Goal: Task Accomplishment & Management: Complete application form

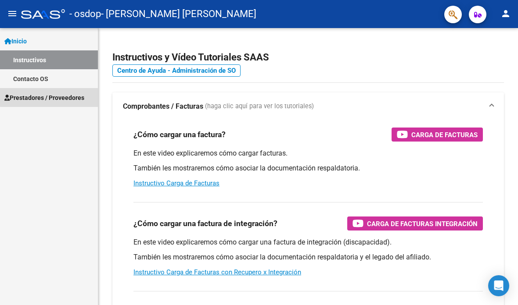
click at [71, 96] on font "Prestadores / Proveedores" at bounding box center [47, 97] width 75 height 7
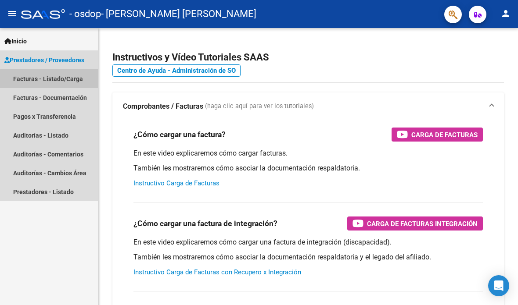
click at [72, 81] on font "Facturas - Listado/Carga" at bounding box center [48, 78] width 70 height 7
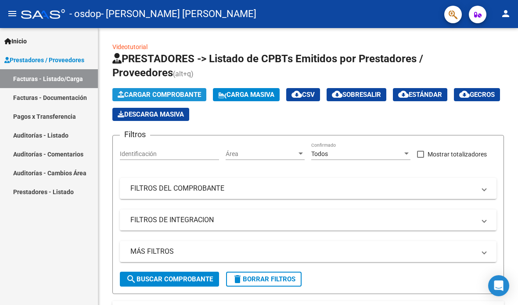
click at [180, 91] on font "Cargar Comprobante" at bounding box center [162, 95] width 77 height 8
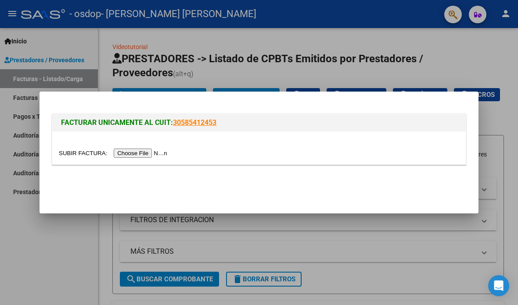
click at [130, 153] on input "file" at bounding box center [114, 153] width 111 height 9
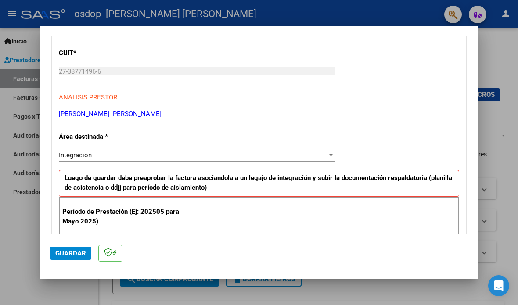
scroll to position [111, 0]
click at [330, 152] on div at bounding box center [331, 155] width 8 height 7
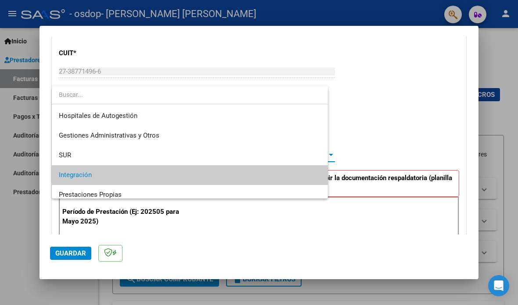
scroll to position [32, 0]
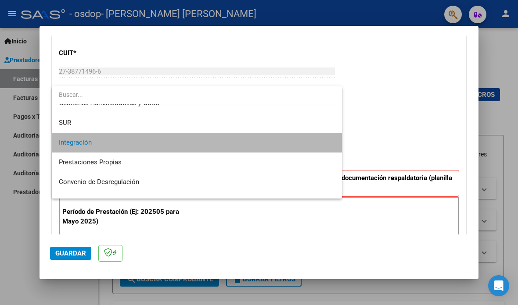
click at [307, 145] on span "Integración" at bounding box center [197, 143] width 276 height 20
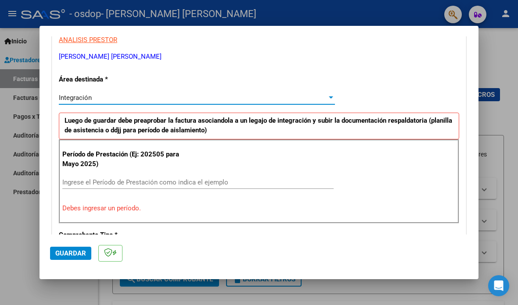
scroll to position [181, 0]
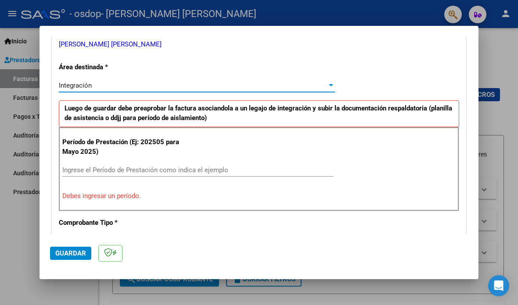
click at [210, 166] on input "Ingrese el Período de Prestación como indica el ejemplo" at bounding box center [197, 170] width 271 height 8
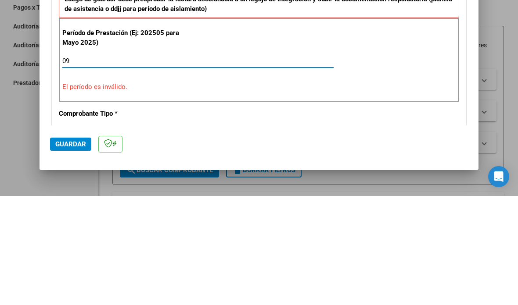
type input "0"
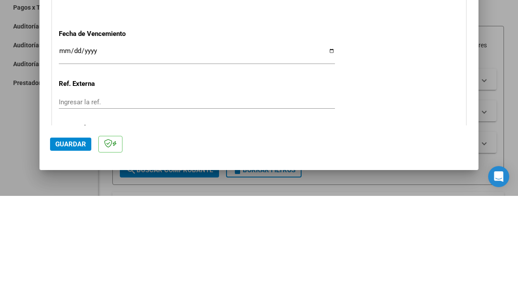
scroll to position [529, 0]
type input "202509"
click at [271, 156] on input "Ingresar la fecha" at bounding box center [197, 163] width 276 height 14
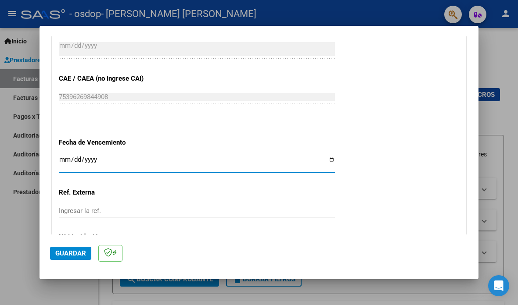
type input "[DATE]"
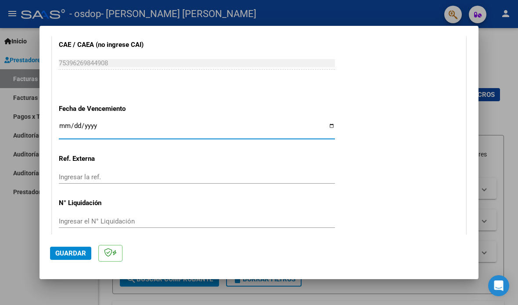
scroll to position [562, 0]
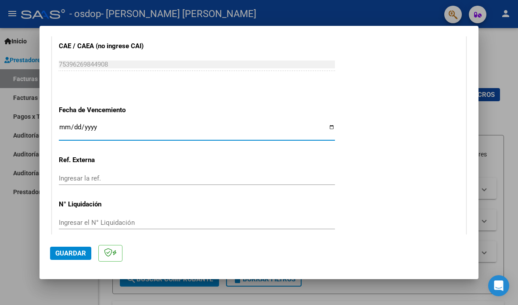
click at [197, 252] on mat-panel-title "COMENTARIOS" at bounding box center [253, 257] width 385 height 11
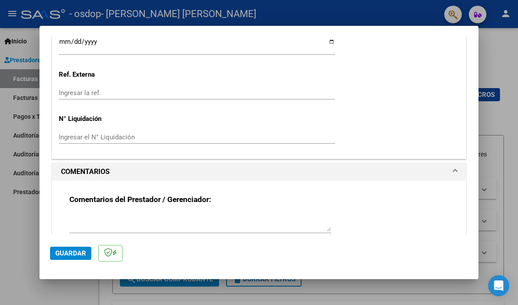
scroll to position [646, 0]
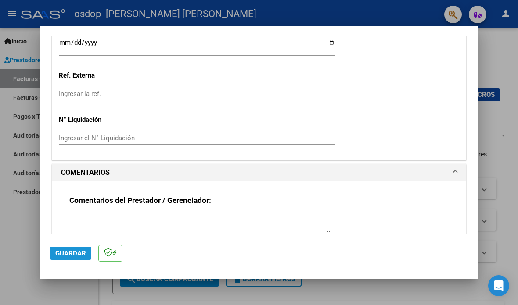
click at [75, 257] on font "Guardar" at bounding box center [70, 254] width 31 height 8
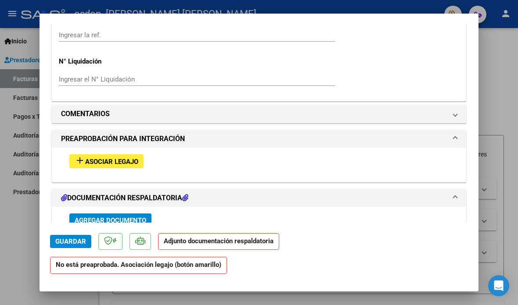
scroll to position [683, 0]
click at [130, 158] on font "Asociar Legajo" at bounding box center [111, 162] width 53 height 8
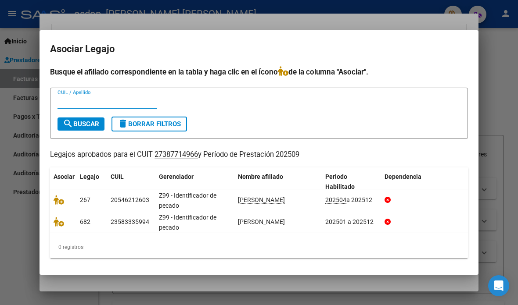
click at [270, 225] on font "[PERSON_NAME]" at bounding box center [261, 221] width 47 height 7
click at [60, 223] on icon at bounding box center [59, 222] width 11 height 10
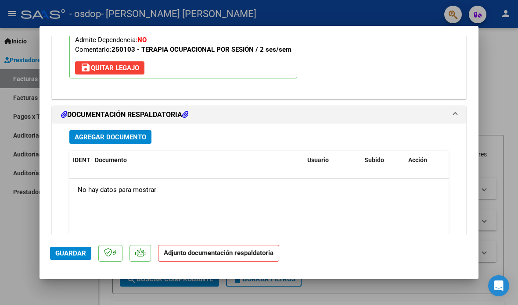
scroll to position [923, 0]
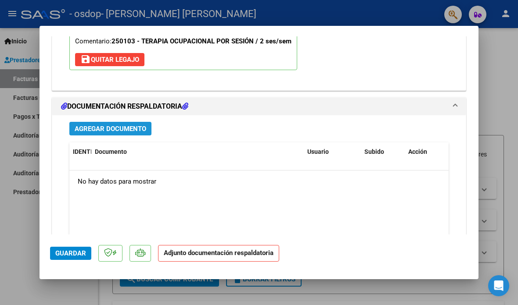
click at [142, 125] on font "Agregar documento" at bounding box center [110, 129] width 71 height 8
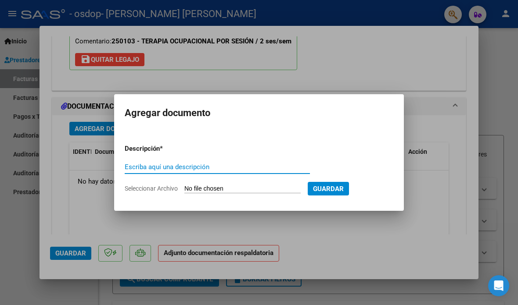
click at [203, 168] on input "Escriba aquí una descripción" at bounding box center [217, 167] width 185 height 8
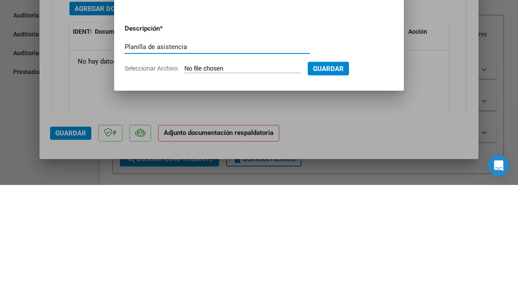
type input "Planilla de asistencia"
click at [225, 185] on input "Seleccionar Archivo" at bounding box center [242, 189] width 116 height 8
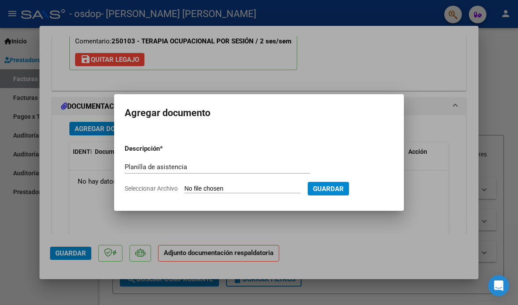
type input "C:\fakepath\asistencia septiembre- [PERSON_NAME]pdf"
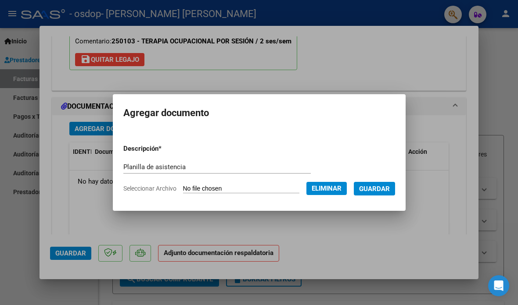
click at [389, 188] on font "Guardar" at bounding box center [374, 189] width 31 height 8
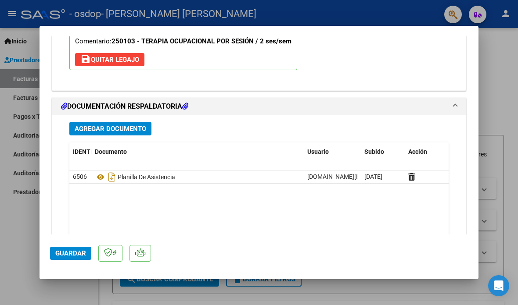
click at [69, 257] on font "Guardar" at bounding box center [70, 254] width 31 height 8
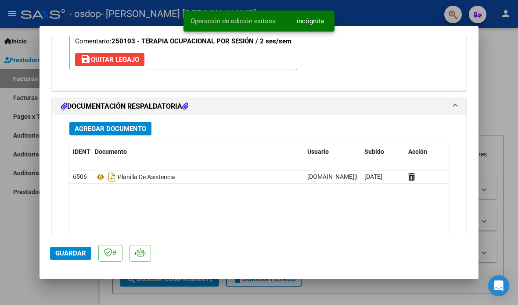
click at [71, 257] on font "Guardar" at bounding box center [70, 254] width 31 height 8
click at [17, 257] on div at bounding box center [259, 152] width 518 height 305
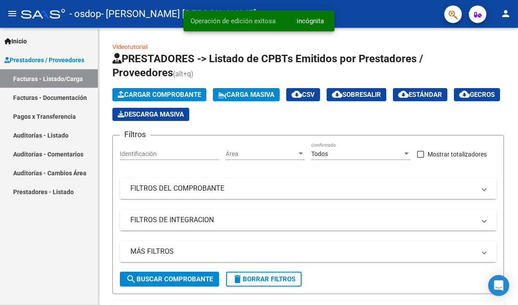
scroll to position [0, 0]
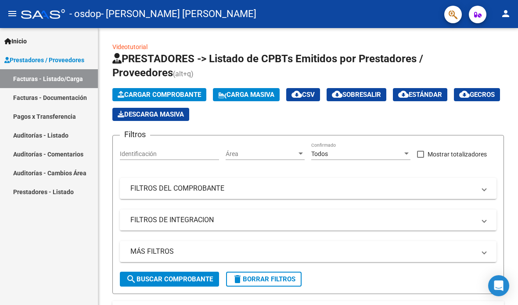
click at [187, 91] on font "Cargar Comprobante" at bounding box center [162, 95] width 77 height 8
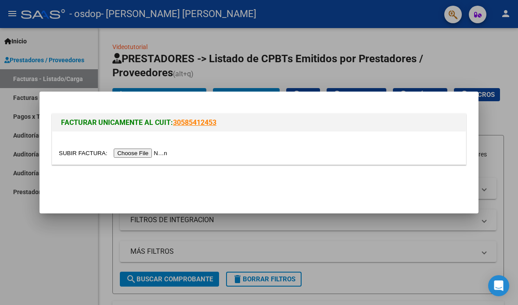
click at [140, 154] on input "file" at bounding box center [114, 153] width 111 height 9
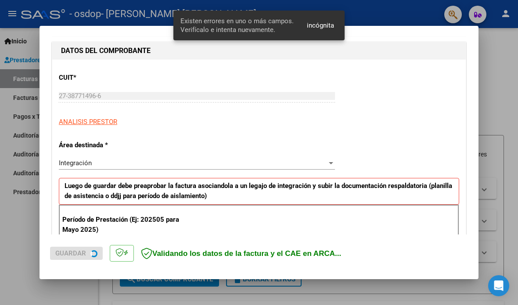
scroll to position [177, 0]
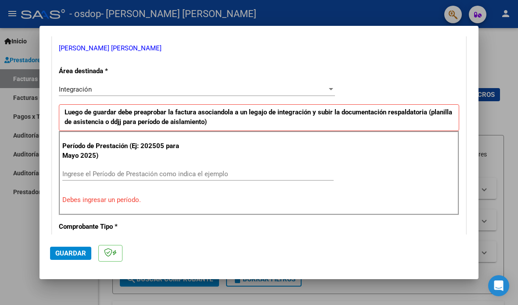
click at [177, 170] on input "Ingrese el Período de Prestación como indica el ejemplo" at bounding box center [197, 174] width 271 height 8
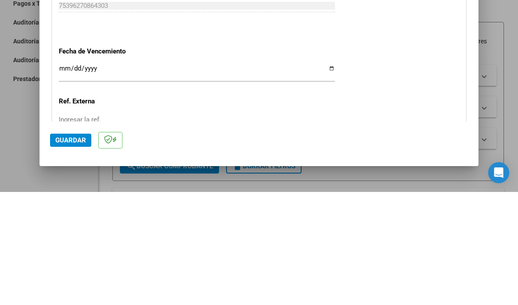
scroll to position [515, 0]
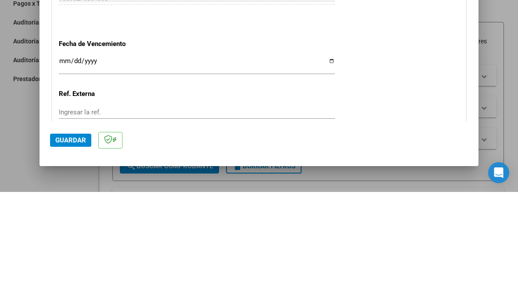
type input "202509"
click at [309, 171] on input "Ingresar la fecha" at bounding box center [197, 178] width 276 height 14
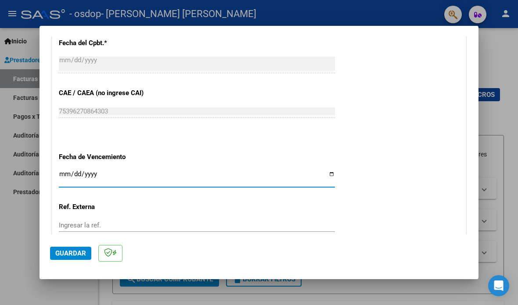
type input "[DATE]"
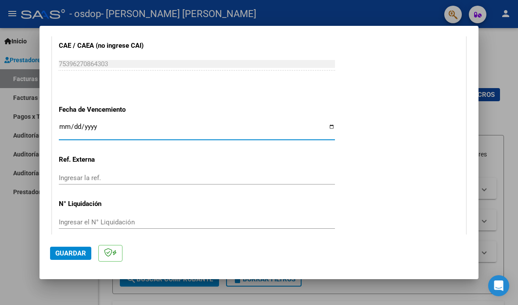
scroll to position [562, 0]
click at [69, 257] on font "Guardar" at bounding box center [70, 254] width 31 height 8
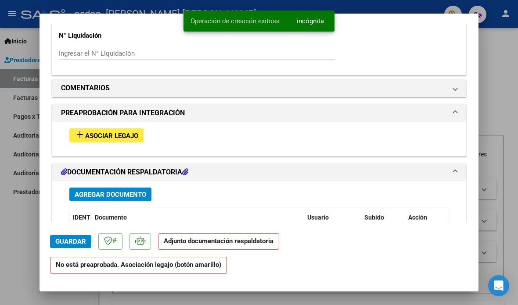
scroll to position [709, 0]
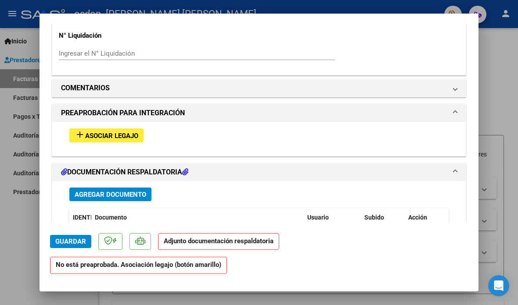
click at [132, 132] on font "Asociar Legajo" at bounding box center [111, 136] width 53 height 8
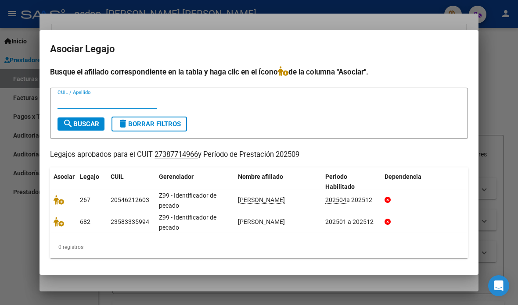
click at [59, 201] on icon at bounding box center [59, 200] width 11 height 10
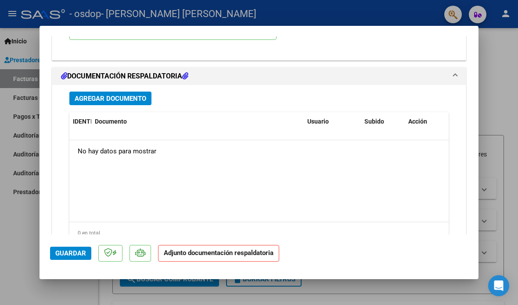
scroll to position [953, 0]
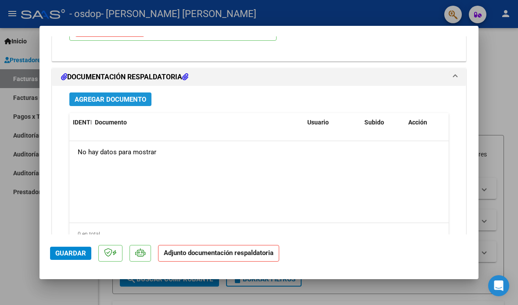
click at [129, 96] on font "Agregar documento" at bounding box center [110, 100] width 71 height 8
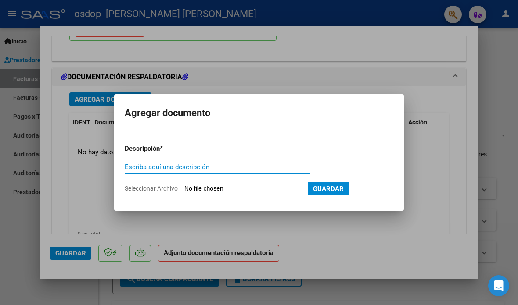
click at [206, 166] on input "Escriba aquí una descripción" at bounding box center [217, 167] width 185 height 8
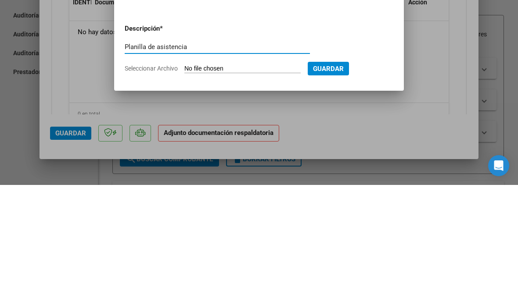
type input "Planilla de asistencia"
click at [244, 185] on input "Seleccionar Archivo" at bounding box center [242, 189] width 116 height 8
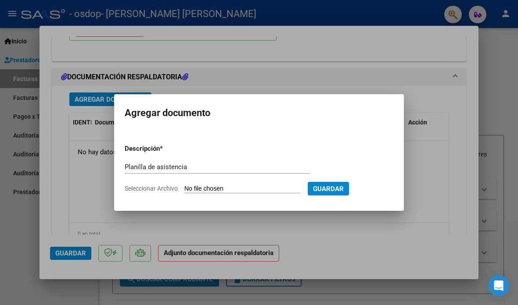
click at [164, 190] on font "Seleccionar Archivo" at bounding box center [151, 188] width 53 height 7
click at [184, 190] on input "Seleccionar Archivo" at bounding box center [242, 189] width 116 height 8
type input "C:\fakepath\asistencia [PERSON_NAME]- [DATE].pdf"
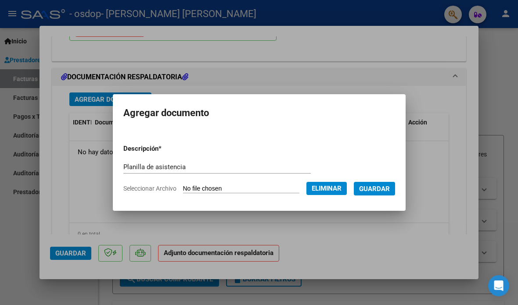
click at [389, 187] on font "Guardar" at bounding box center [374, 189] width 31 height 8
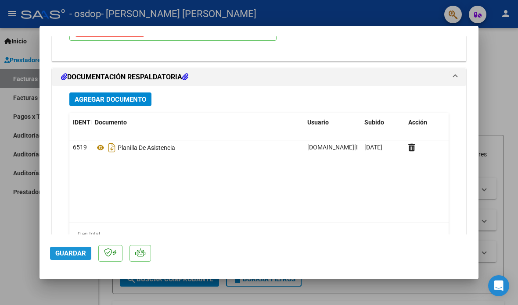
click at [79, 260] on button "Guardar" at bounding box center [70, 253] width 41 height 13
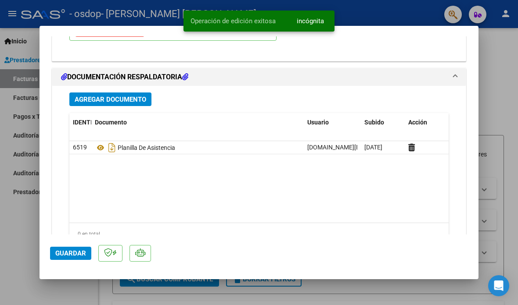
click at [22, 230] on div at bounding box center [259, 152] width 518 height 305
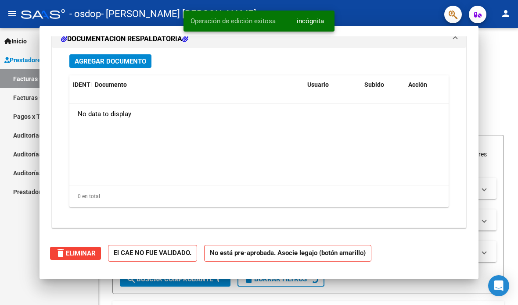
scroll to position [0, 0]
